Goal: Browse casually

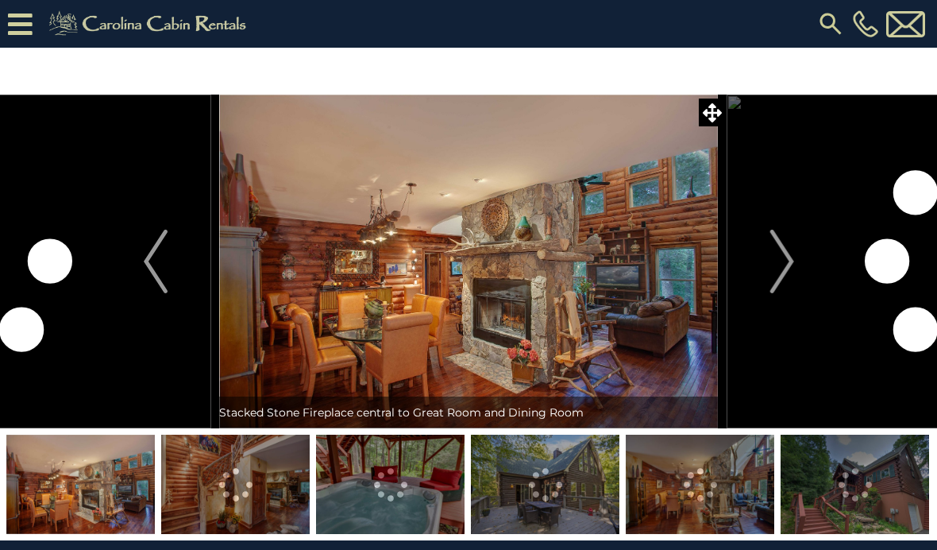
click at [788, 243] on img "Next" at bounding box center [782, 262] width 24 height 64
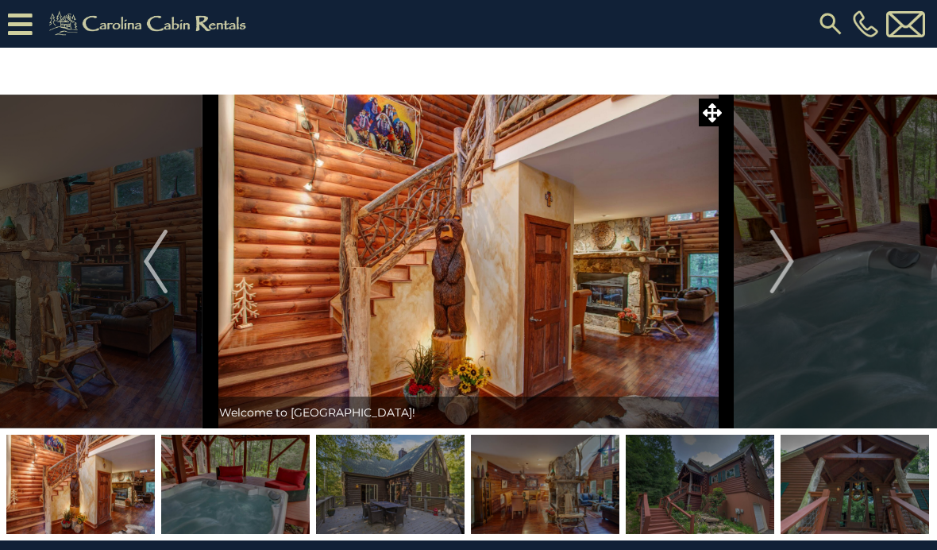
click at [783, 262] on img "Next" at bounding box center [782, 262] width 24 height 64
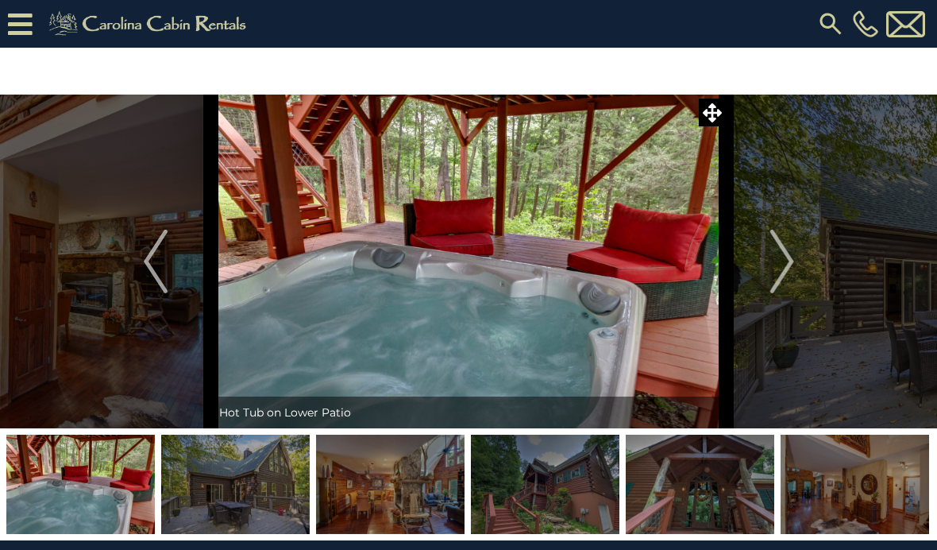
click at [775, 261] on img "Next" at bounding box center [782, 262] width 24 height 64
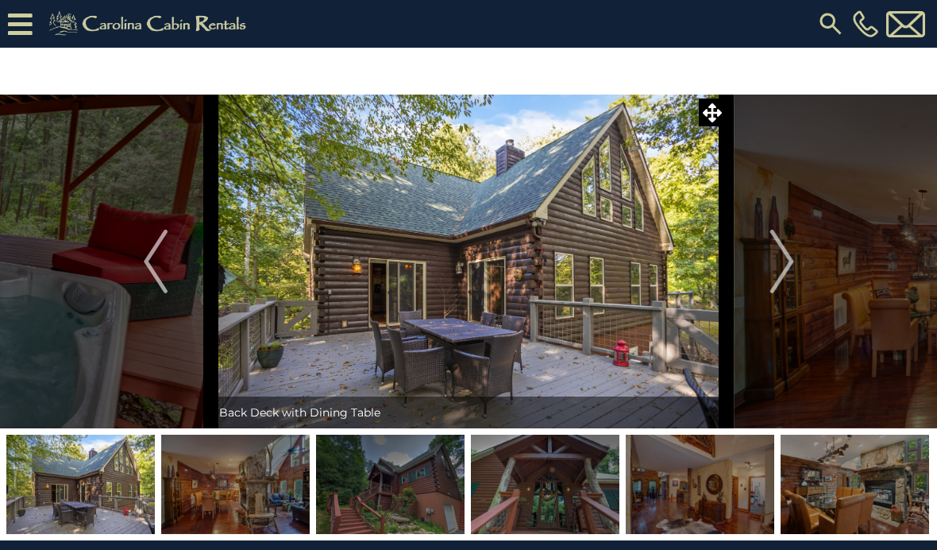
click at [675, 497] on img at bounding box center [700, 484] width 149 height 99
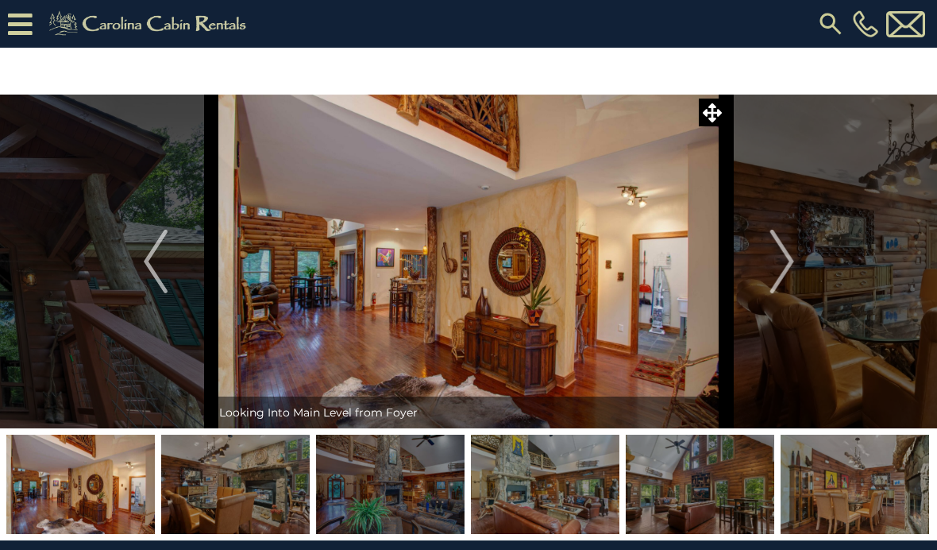
click at [243, 486] on img at bounding box center [235, 484] width 149 height 99
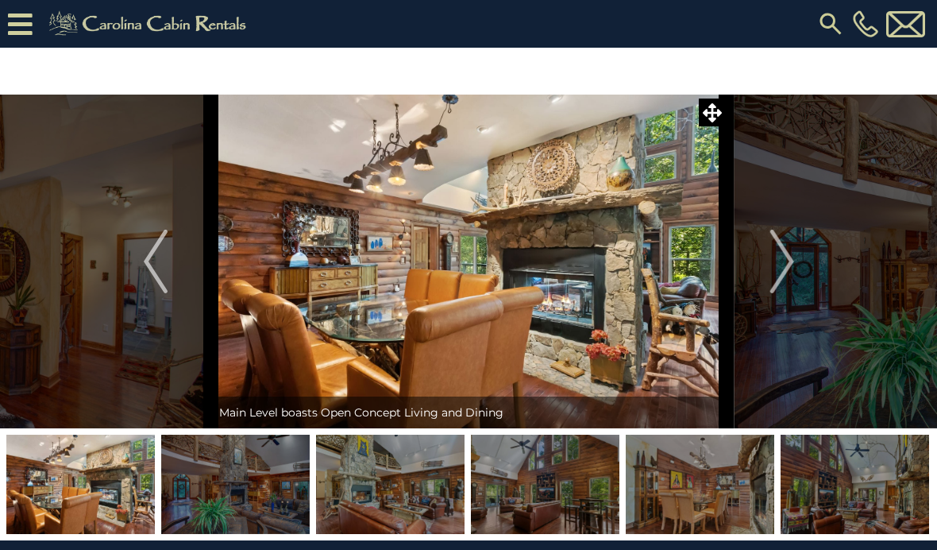
click at [251, 488] on img at bounding box center [235, 484] width 149 height 99
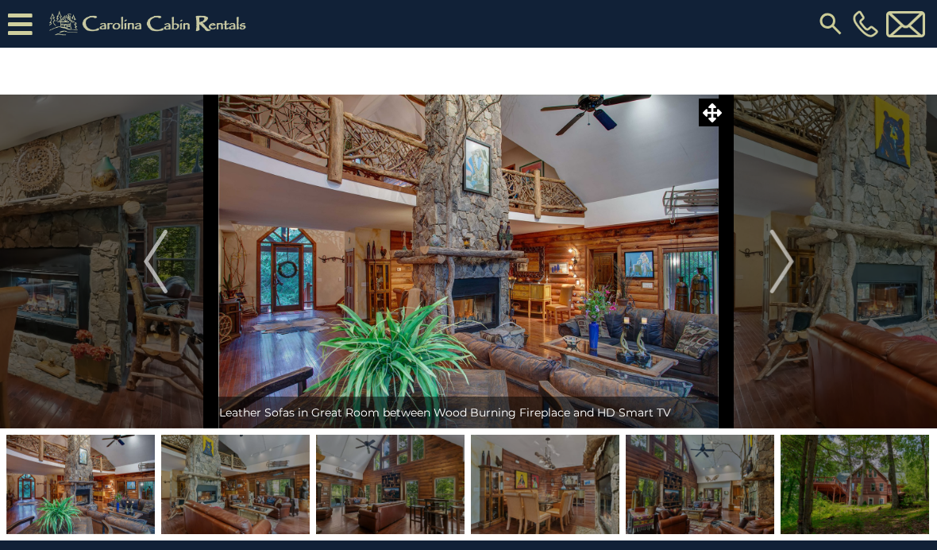
click at [255, 493] on img at bounding box center [235, 484] width 149 height 99
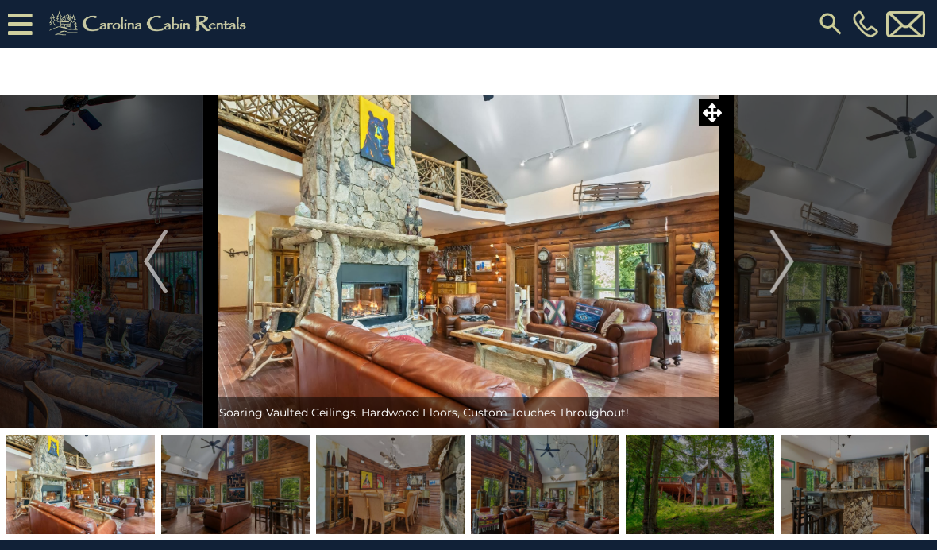
click at [264, 490] on img at bounding box center [235, 484] width 149 height 99
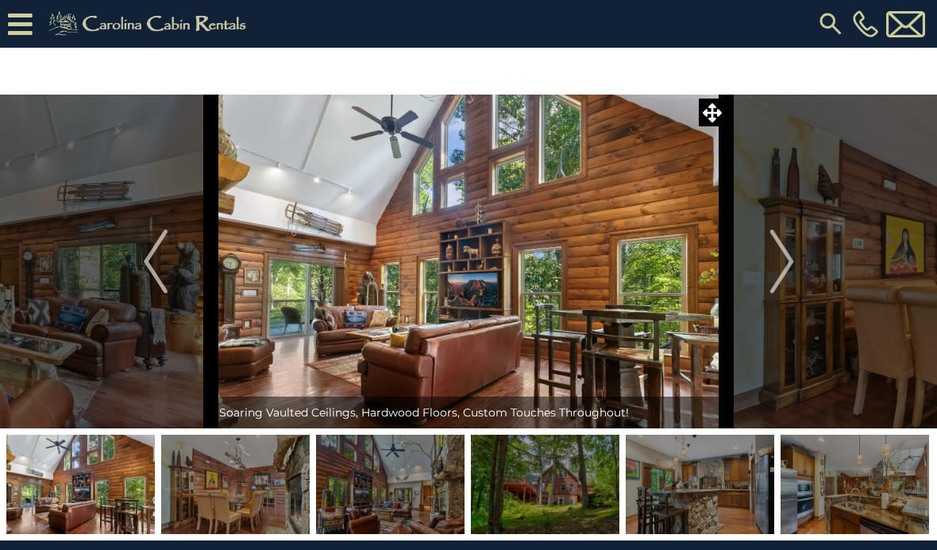
click at [264, 494] on img at bounding box center [235, 484] width 149 height 99
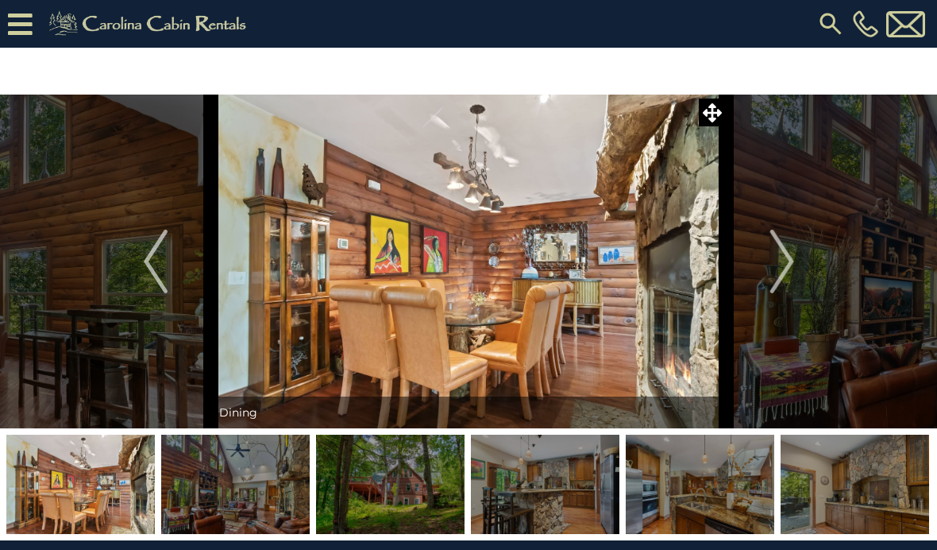
click at [270, 498] on img at bounding box center [235, 484] width 149 height 99
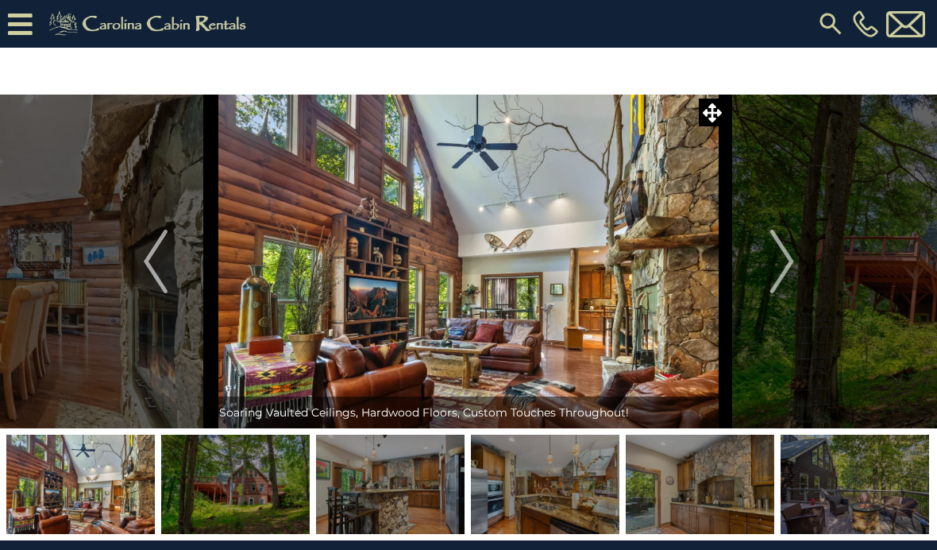
click at [269, 485] on img at bounding box center [235, 484] width 149 height 99
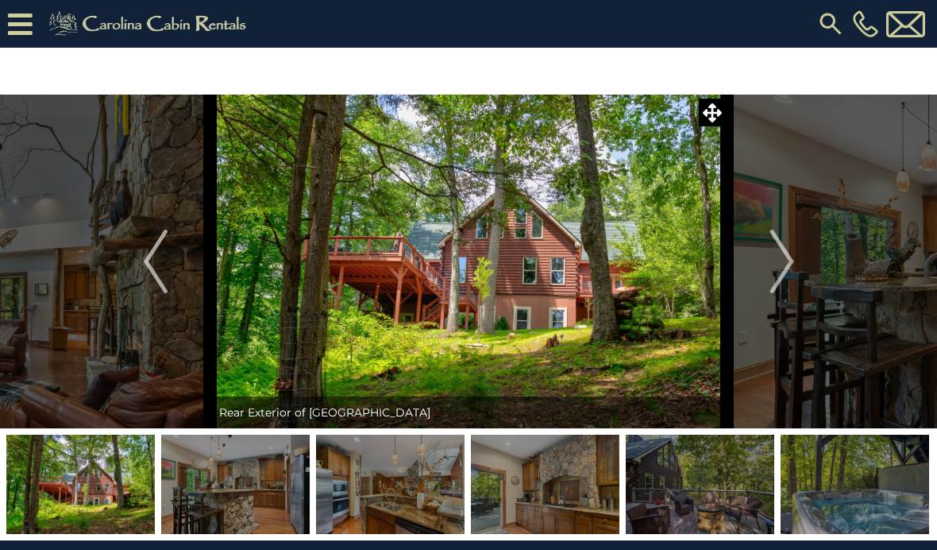
click at [357, 482] on img at bounding box center [390, 484] width 149 height 99
